Goal: Transaction & Acquisition: Book appointment/travel/reservation

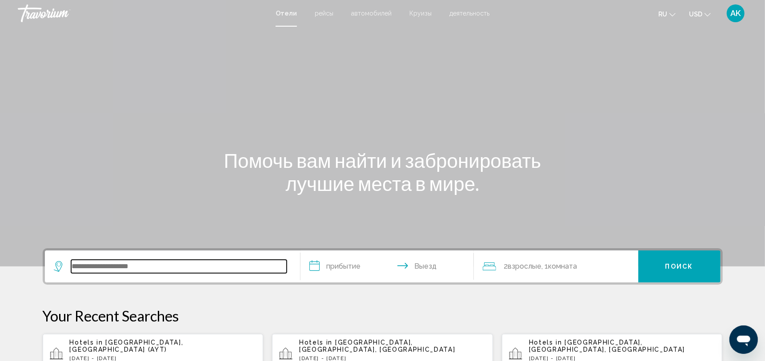
click at [99, 269] on input "Search widget" at bounding box center [179, 266] width 216 height 13
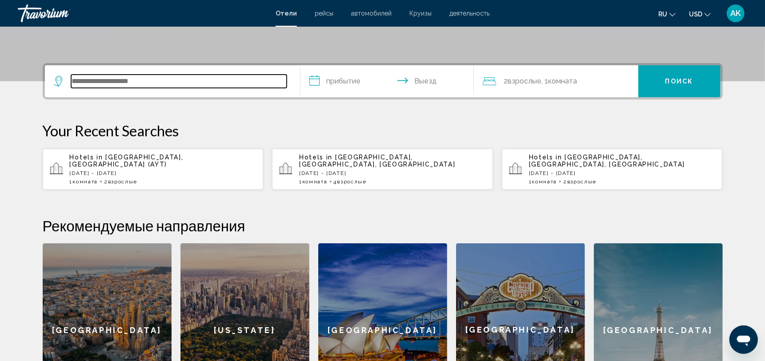
scroll to position [219, 0]
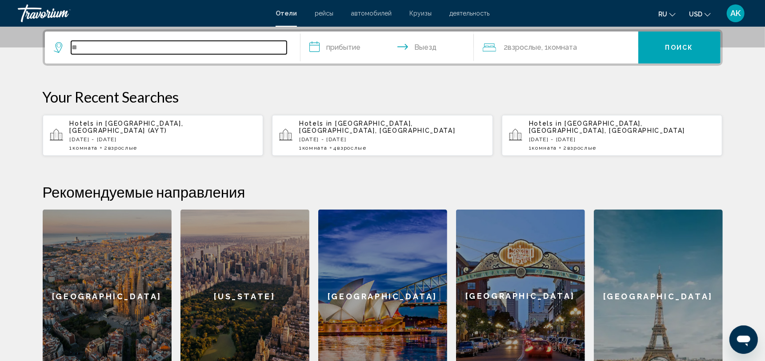
type input "*"
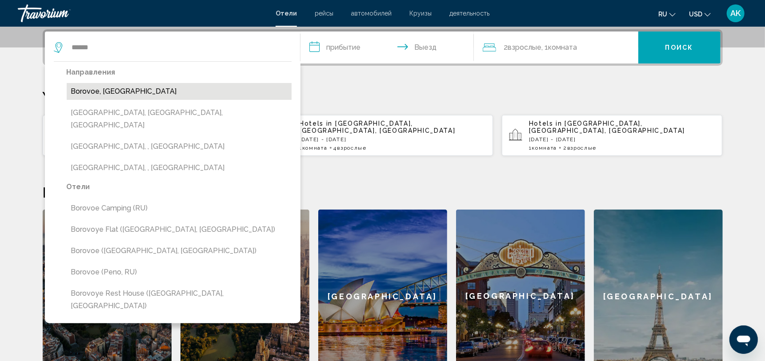
click at [126, 92] on button "Borovoe, [GEOGRAPHIC_DATA]" at bounding box center [179, 91] width 225 height 17
type input "**********"
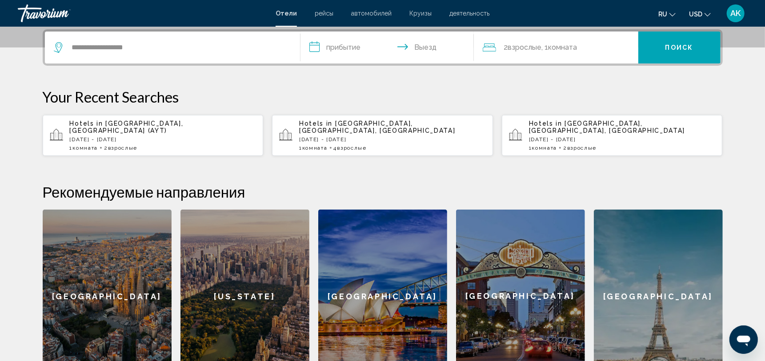
click at [348, 45] on input "**********" at bounding box center [388, 49] width 177 height 35
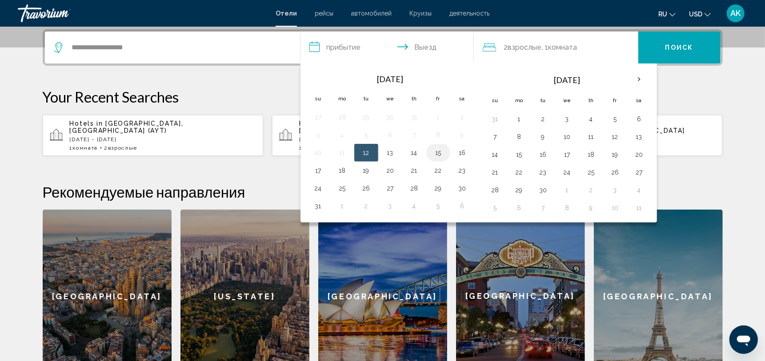
click at [439, 153] on button "15" at bounding box center [438, 153] width 14 height 12
click at [315, 169] on button "17" at bounding box center [318, 170] width 14 height 12
type input "**********"
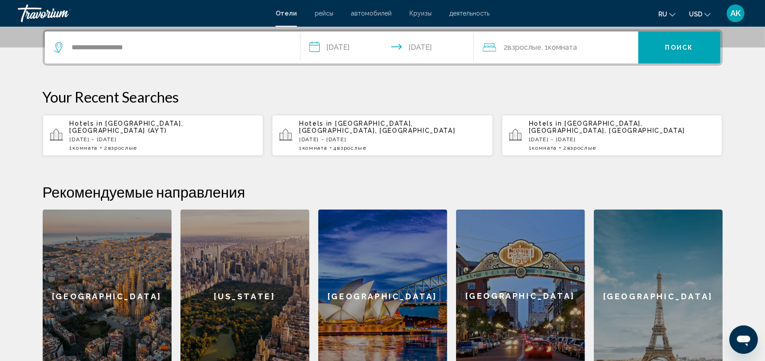
click at [599, 47] on div "2 Взрослый Взрослые , 1 Комната номера" at bounding box center [561, 47] width 156 height 12
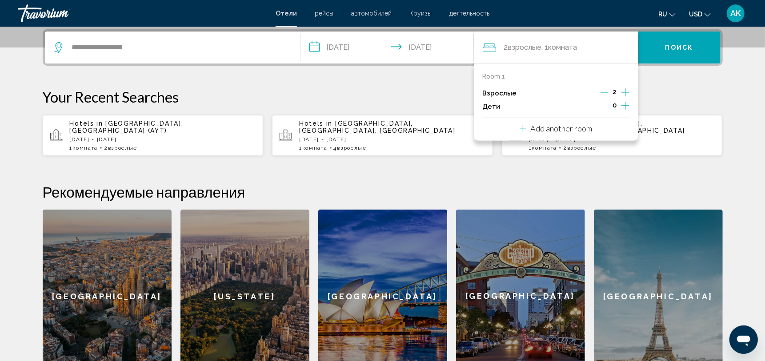
click at [627, 105] on icon "Increment children" at bounding box center [625, 105] width 8 height 11
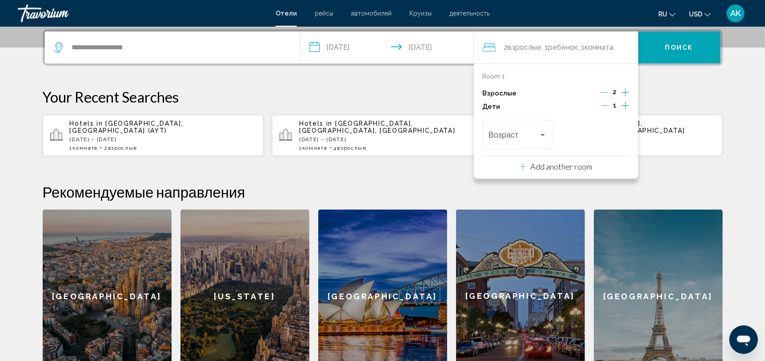
click at [627, 105] on icon "Increment children" at bounding box center [625, 105] width 8 height 11
click at [605, 93] on icon "Decrement adults" at bounding box center [604, 92] width 8 height 8
click at [541, 137] on div "Travelers: 1 adult, 2 children" at bounding box center [543, 135] width 8 height 7
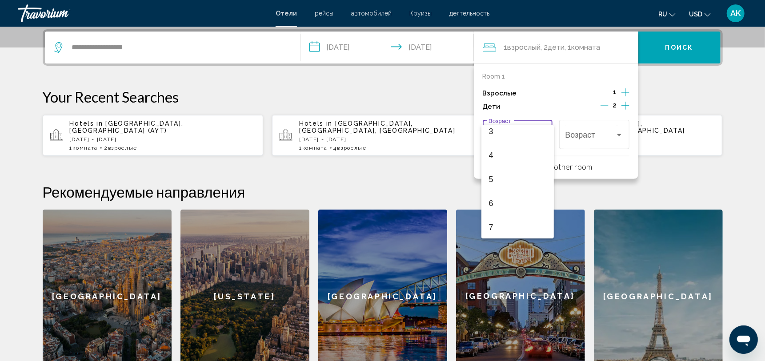
scroll to position [95, 0]
click at [494, 189] on span "6" at bounding box center [517, 186] width 58 height 24
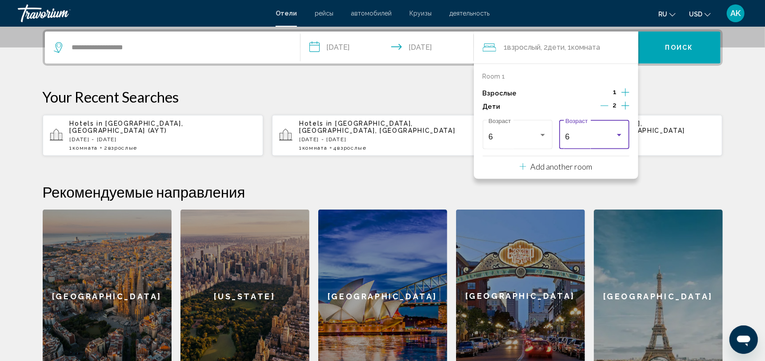
click at [619, 135] on div "Travelers: 1 adult, 2 children" at bounding box center [619, 135] width 4 height 2
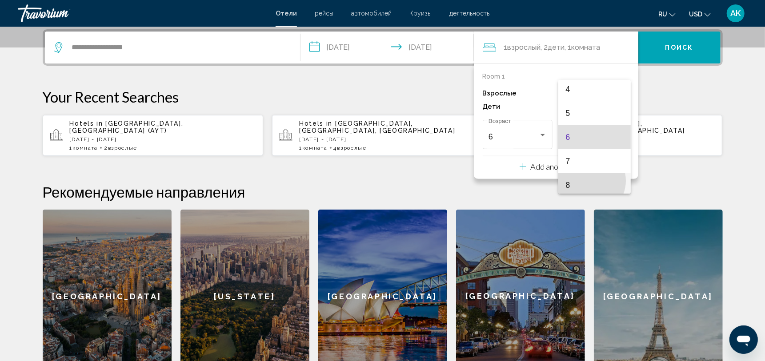
click at [589, 180] on span "8" at bounding box center [594, 185] width 58 height 24
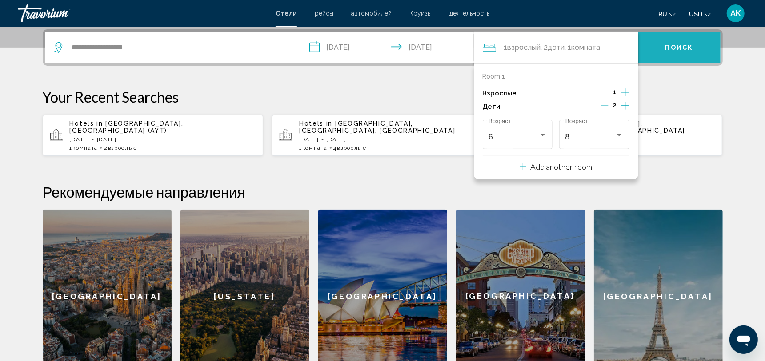
click at [683, 41] on button "Поиск" at bounding box center [679, 48] width 82 height 32
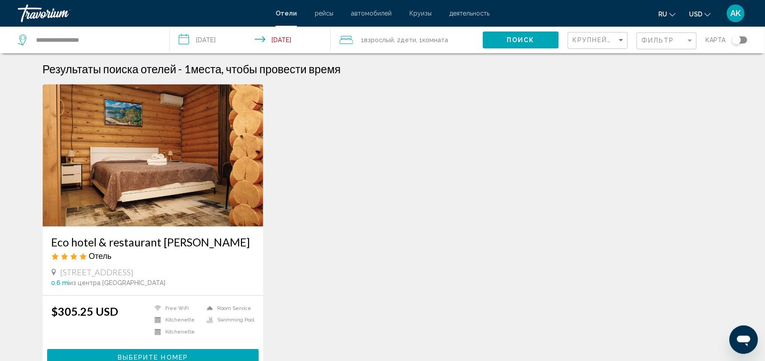
click at [181, 175] on img "Main content" at bounding box center [153, 155] width 221 height 142
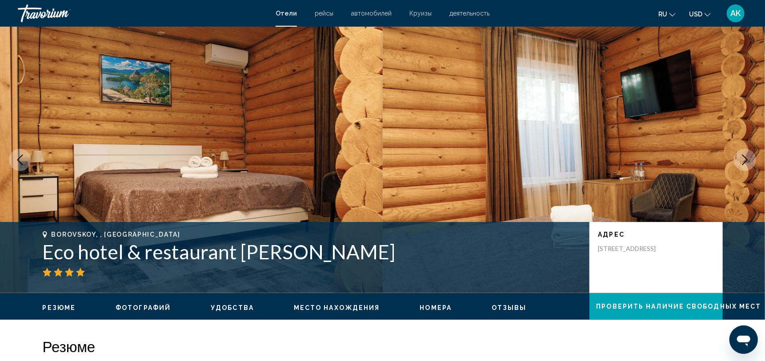
click at [742, 159] on icon "Next image" at bounding box center [744, 160] width 11 height 11
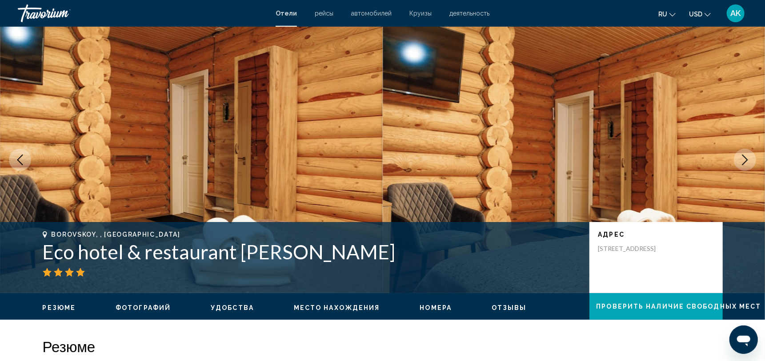
click at [742, 159] on icon "Next image" at bounding box center [744, 160] width 11 height 11
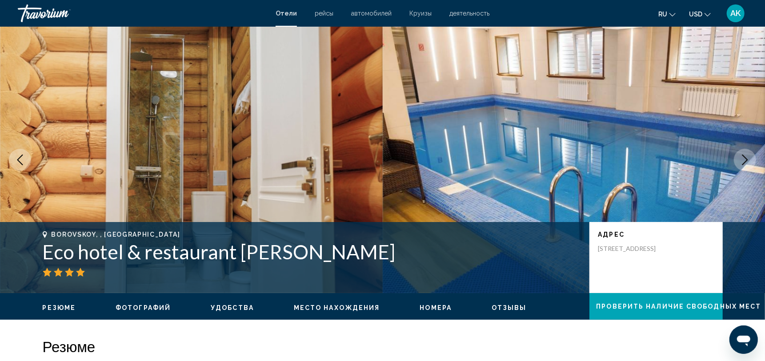
click at [742, 159] on icon "Next image" at bounding box center [744, 160] width 11 height 11
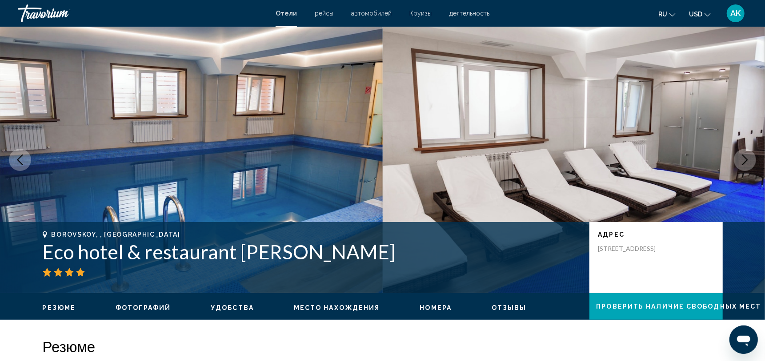
click at [742, 159] on icon "Next image" at bounding box center [744, 160] width 11 height 11
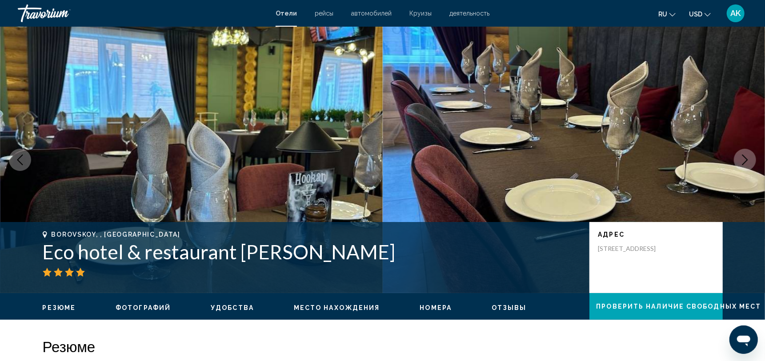
click at [742, 159] on icon "Next image" at bounding box center [744, 160] width 11 height 11
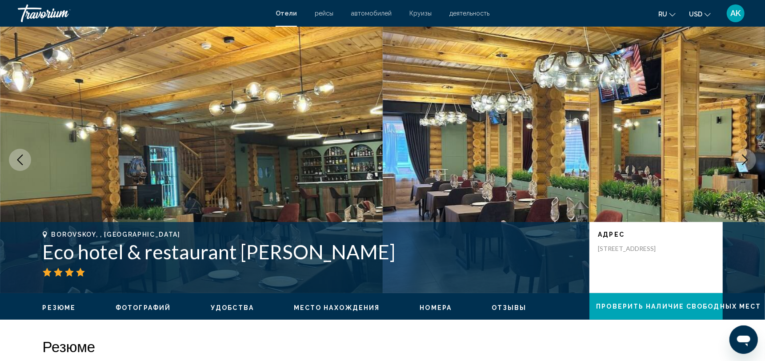
click at [745, 157] on icon "Next image" at bounding box center [745, 160] width 6 height 11
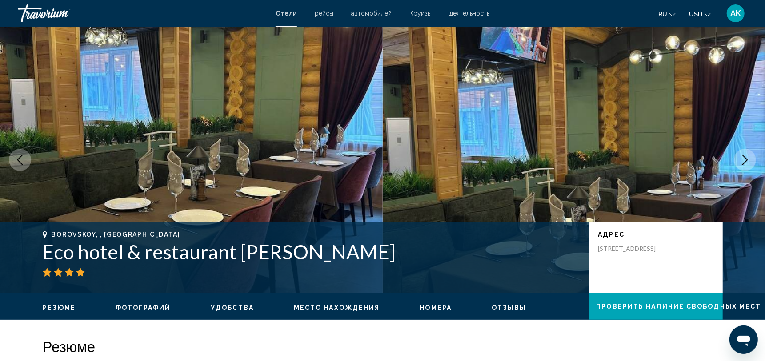
click at [745, 157] on icon "Next image" at bounding box center [745, 160] width 6 height 11
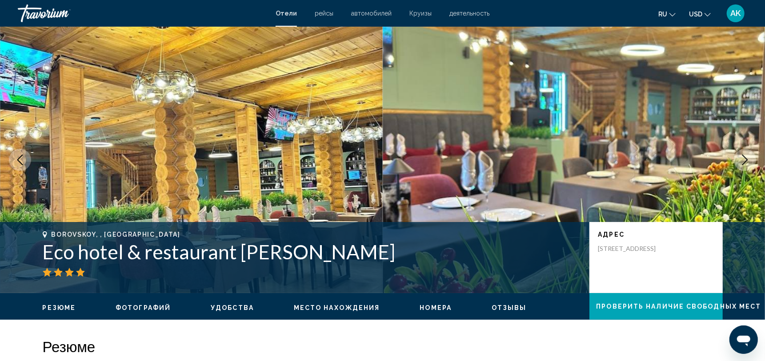
click at [745, 157] on icon "Next image" at bounding box center [745, 160] width 6 height 11
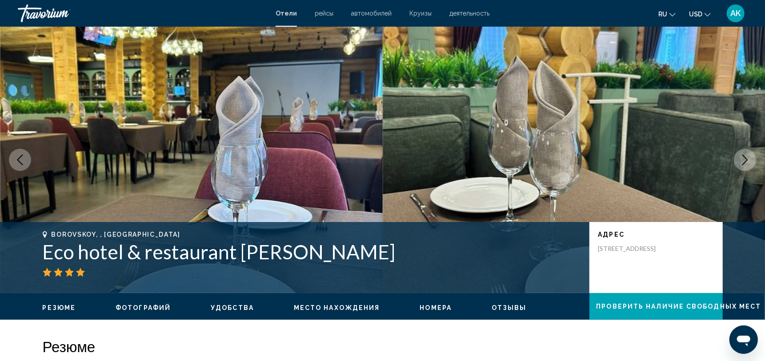
click at [745, 157] on icon "Next image" at bounding box center [745, 160] width 6 height 11
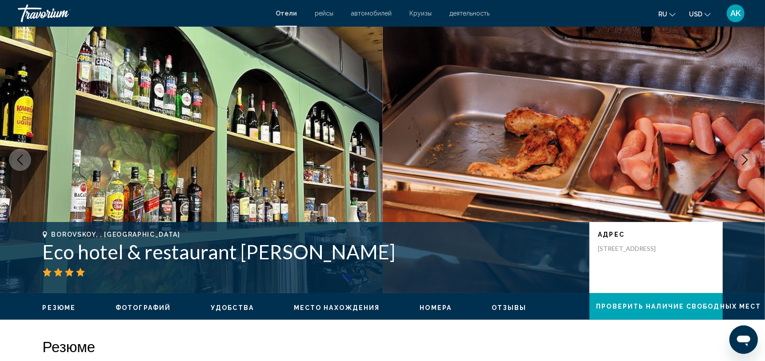
click at [745, 157] on icon "Next image" at bounding box center [745, 160] width 6 height 11
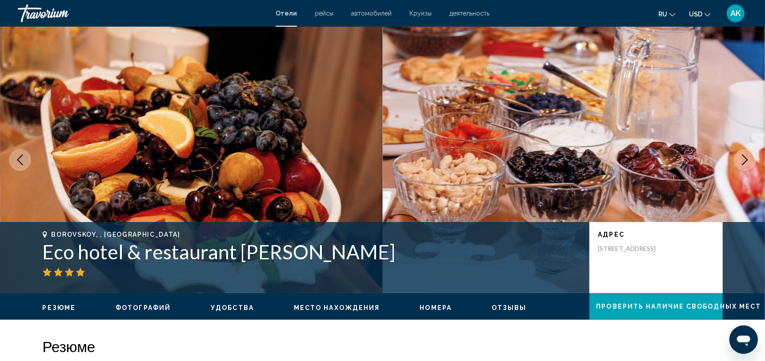
click at [745, 157] on icon "Next image" at bounding box center [745, 160] width 6 height 11
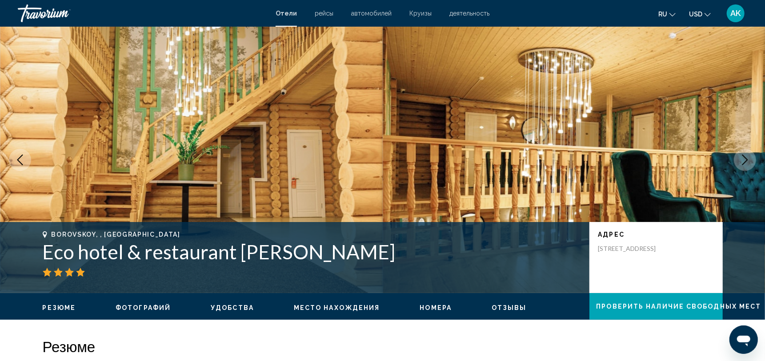
click at [745, 157] on icon "Next image" at bounding box center [745, 160] width 6 height 11
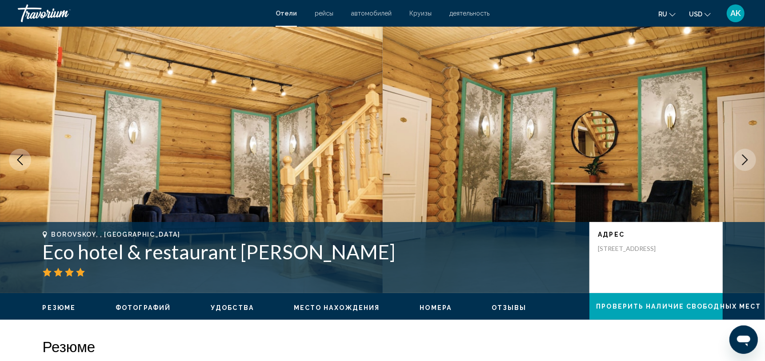
click at [744, 158] on icon "Next image" at bounding box center [744, 160] width 11 height 11
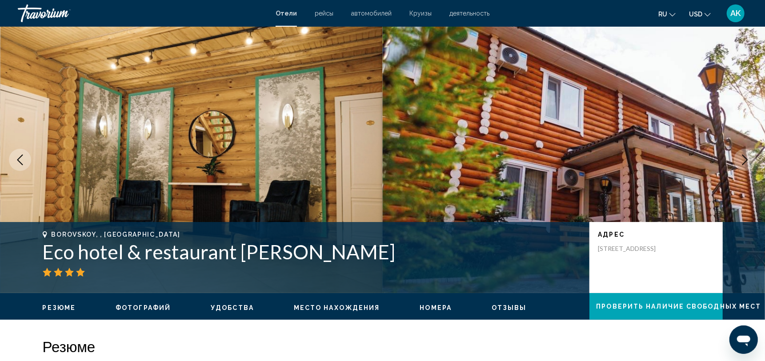
click at [744, 158] on icon "Next image" at bounding box center [744, 160] width 11 height 11
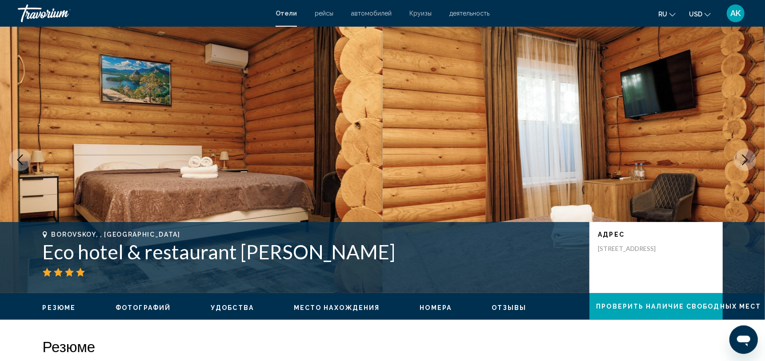
click at [744, 158] on icon "Next image" at bounding box center [744, 160] width 11 height 11
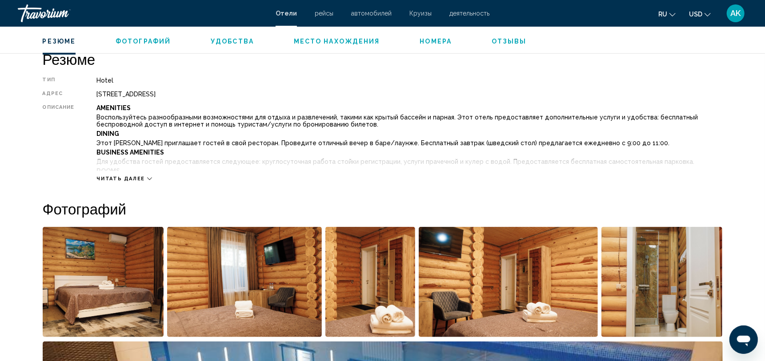
scroll to position [865, 0]
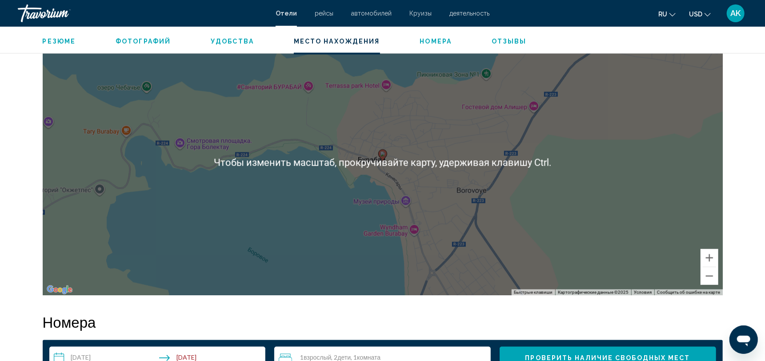
click at [425, 164] on div "Чтобы активировать перетаскивание с помощью клавиатуры, нажмите Alt + Ввод. Пос…" at bounding box center [383, 162] width 680 height 267
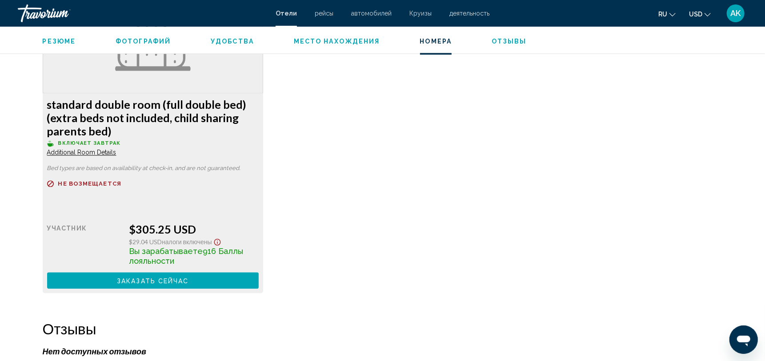
scroll to position [1275, 0]
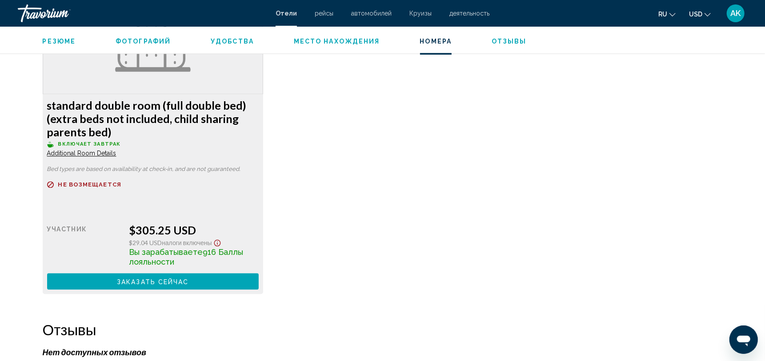
click at [48, 105] on div "standard double room (full double bed) (extra beds not included, child sharing …" at bounding box center [153, 194] width 221 height 200
click at [48, 105] on h3 "standard double room (full double bed) (extra beds not included, child sharing …" at bounding box center [153, 119] width 212 height 40
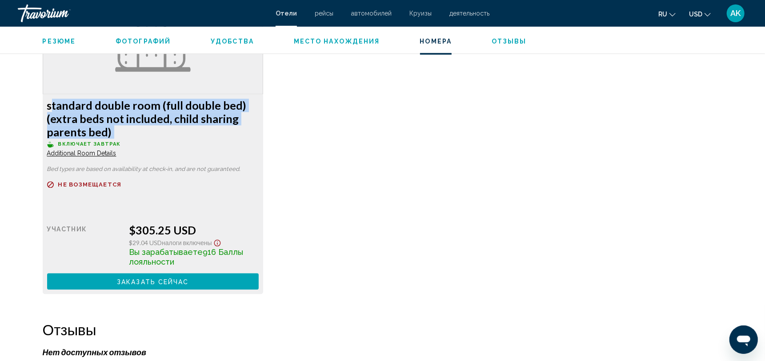
click at [48, 105] on h3 "standard double room (full double bed) (extra beds not included, child sharing …" at bounding box center [153, 119] width 212 height 40
copy div "standard double room (full double bed) (extra beds not included, child sharing …"
click at [358, 109] on div "standard double room (full double bed) (extra beds not included, child sharing …" at bounding box center [382, 143] width 689 height 320
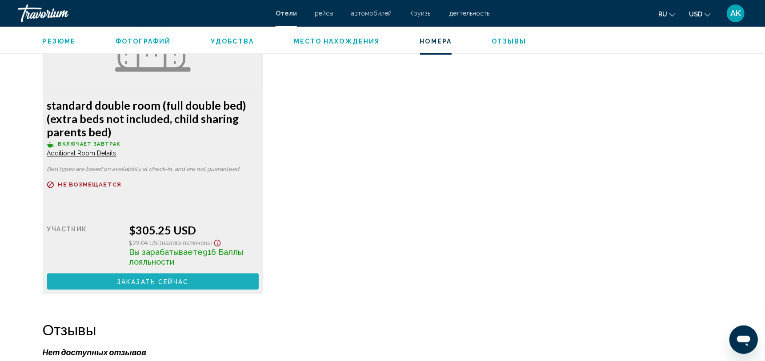
click at [176, 279] on span "Заказать сейчас" at bounding box center [153, 281] width 72 height 7
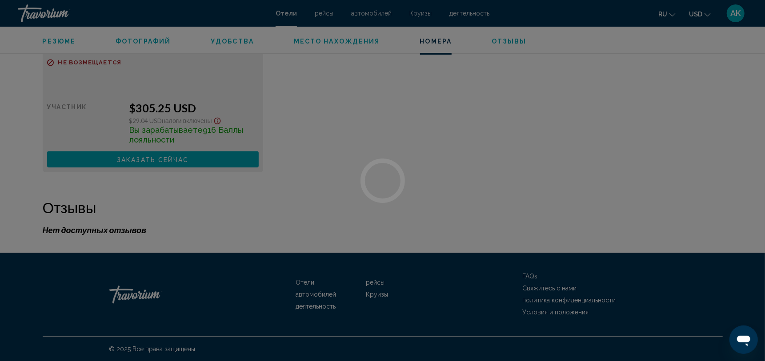
scroll to position [1399, 0]
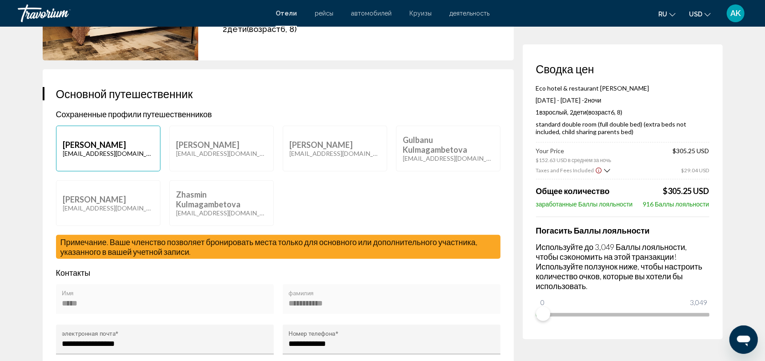
scroll to position [144, 0]
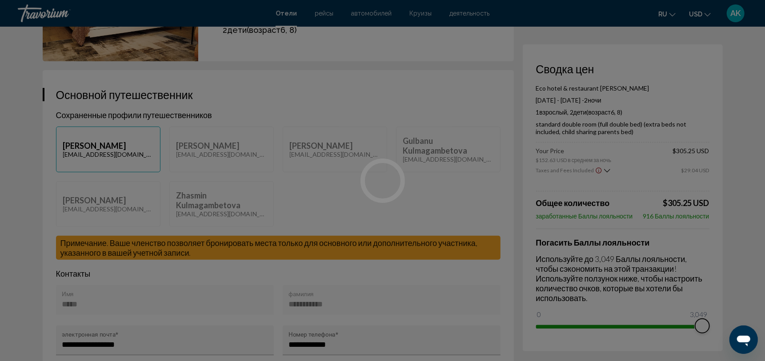
click at [703, 217] on div "Перейти к основному содержанию Отели рейсы автомобилей Круизы деятельность Отел…" at bounding box center [382, 36] width 765 height 361
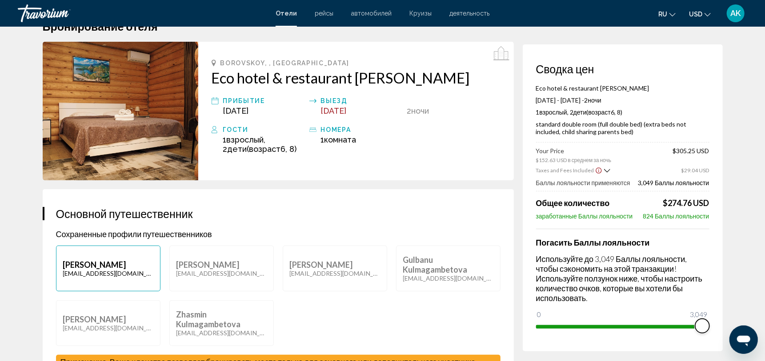
scroll to position [0, 0]
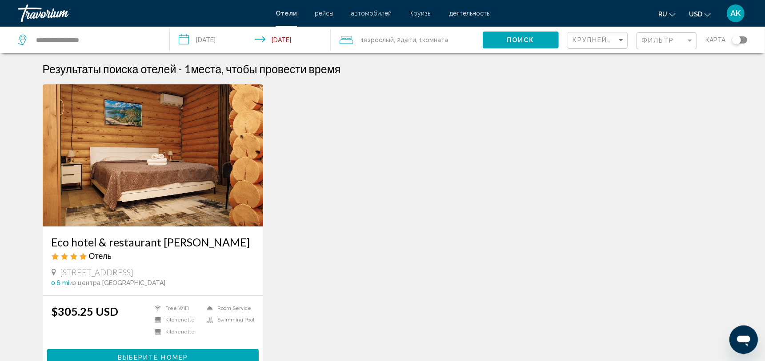
click at [386, 39] on span "Взрослый" at bounding box center [379, 39] width 30 height 7
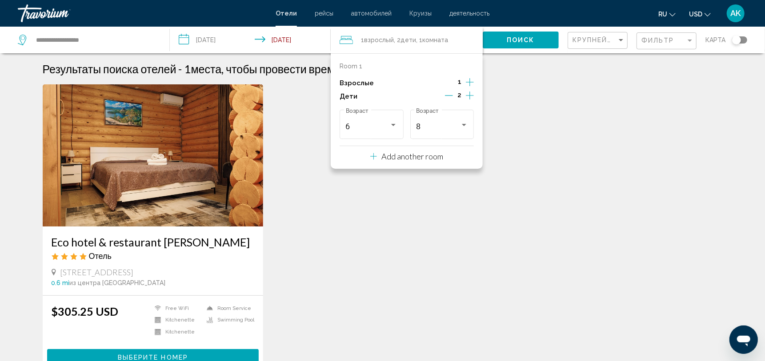
click at [410, 156] on p "Add another room" at bounding box center [412, 157] width 62 height 10
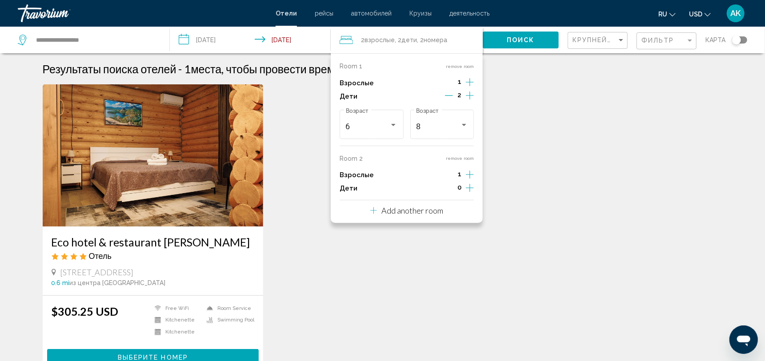
click at [464, 157] on button "remove room" at bounding box center [460, 159] width 28 height 6
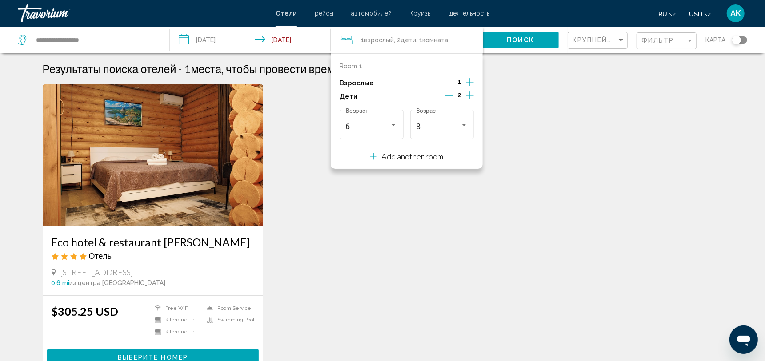
click at [470, 78] on icon "Increment adults" at bounding box center [470, 82] width 8 height 11
click at [448, 79] on icon "Decrement adults" at bounding box center [449, 82] width 8 height 8
click at [470, 95] on icon "Increment children" at bounding box center [470, 95] width 8 height 11
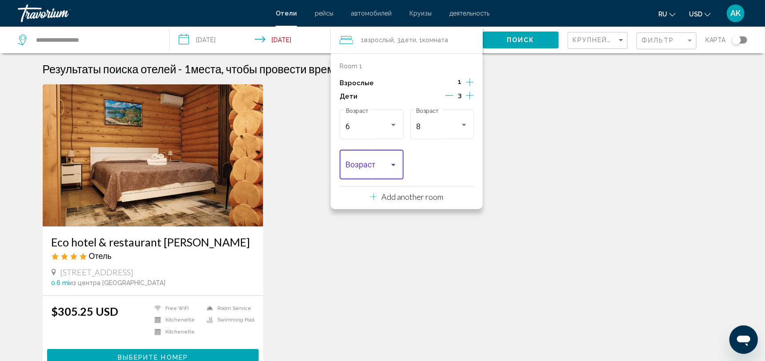
click at [393, 163] on div "Travelers: 1 adult, 3 children" at bounding box center [393, 165] width 8 height 7
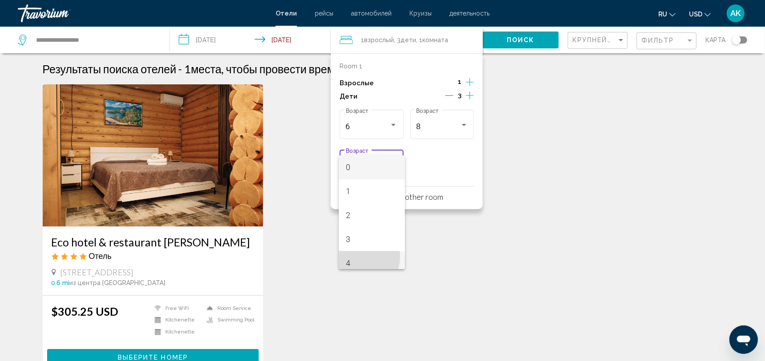
click at [356, 257] on span "4" at bounding box center [372, 264] width 52 height 24
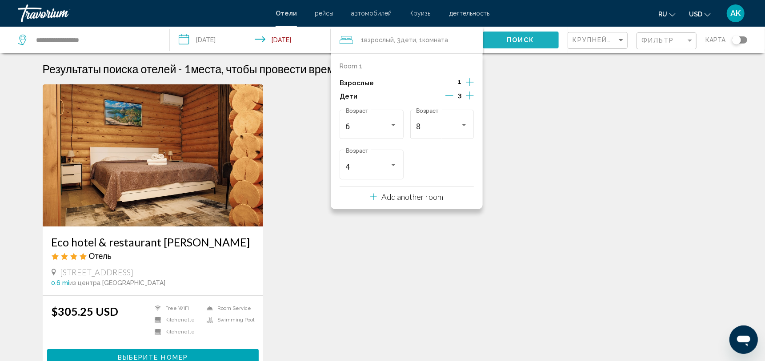
click at [525, 38] on span "Поиск" at bounding box center [521, 40] width 28 height 7
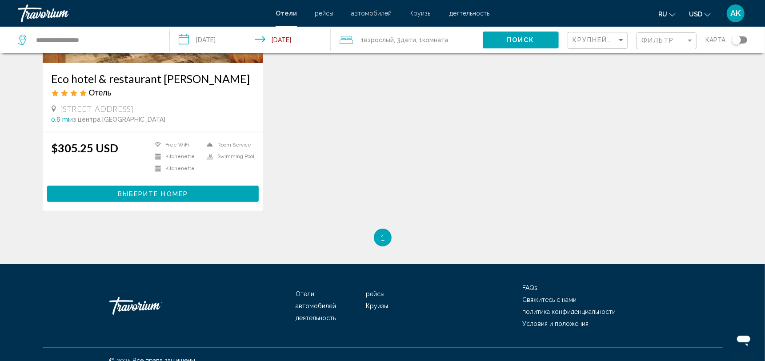
scroll to position [160, 0]
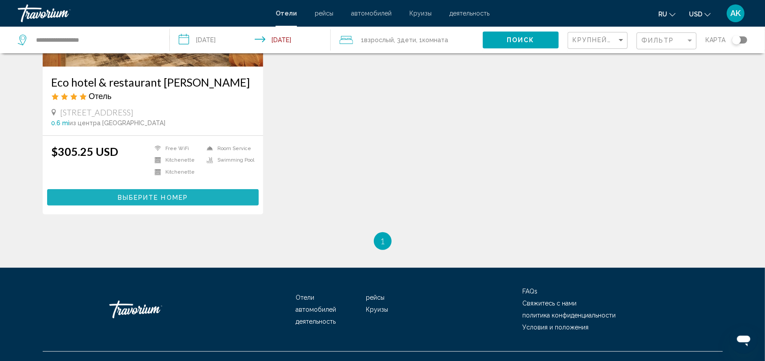
click at [146, 194] on span "Выберите номер" at bounding box center [153, 197] width 70 height 7
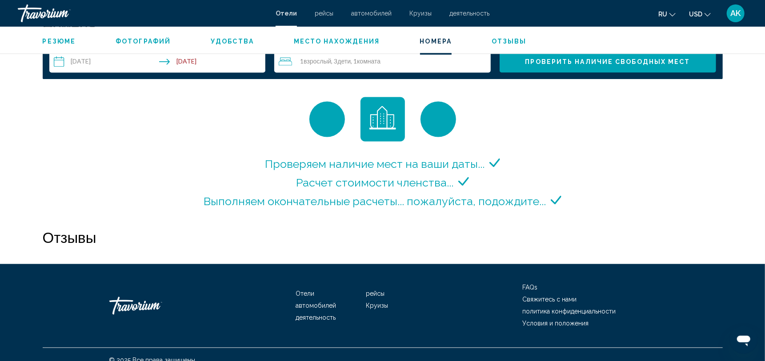
scroll to position [1154, 0]
